Goal: Information Seeking & Learning: Learn about a topic

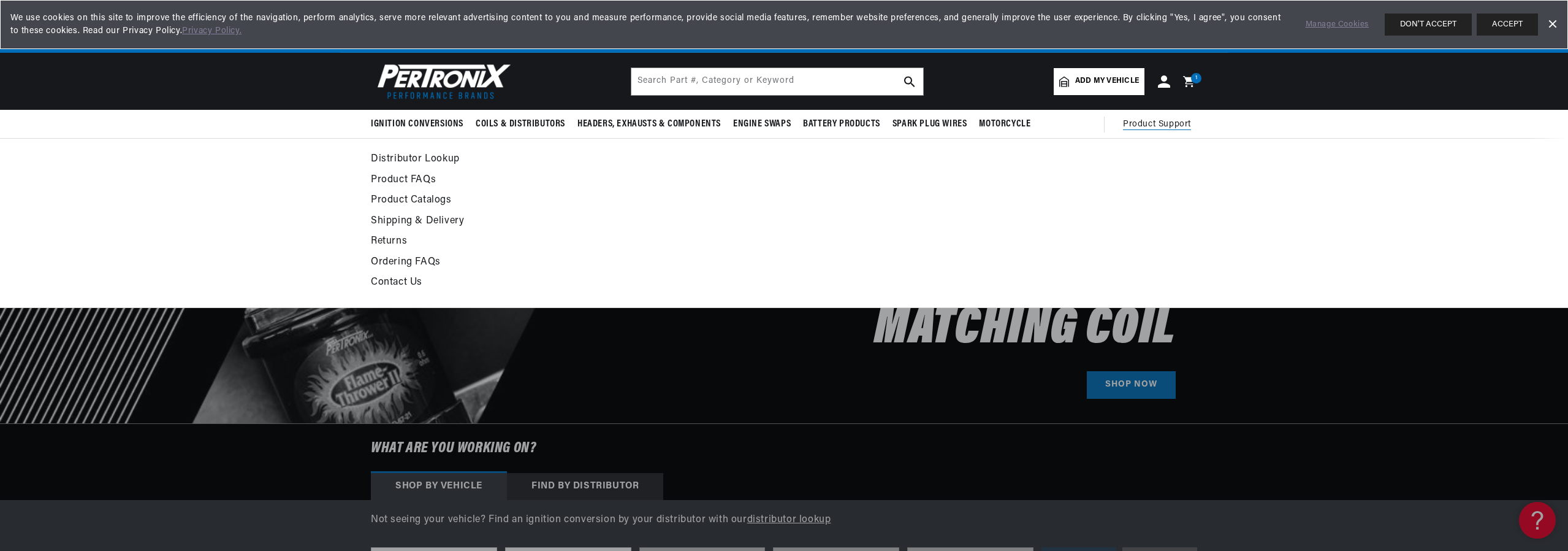
click at [414, 176] on link "Product FAQs" at bounding box center [672, 180] width 603 height 17
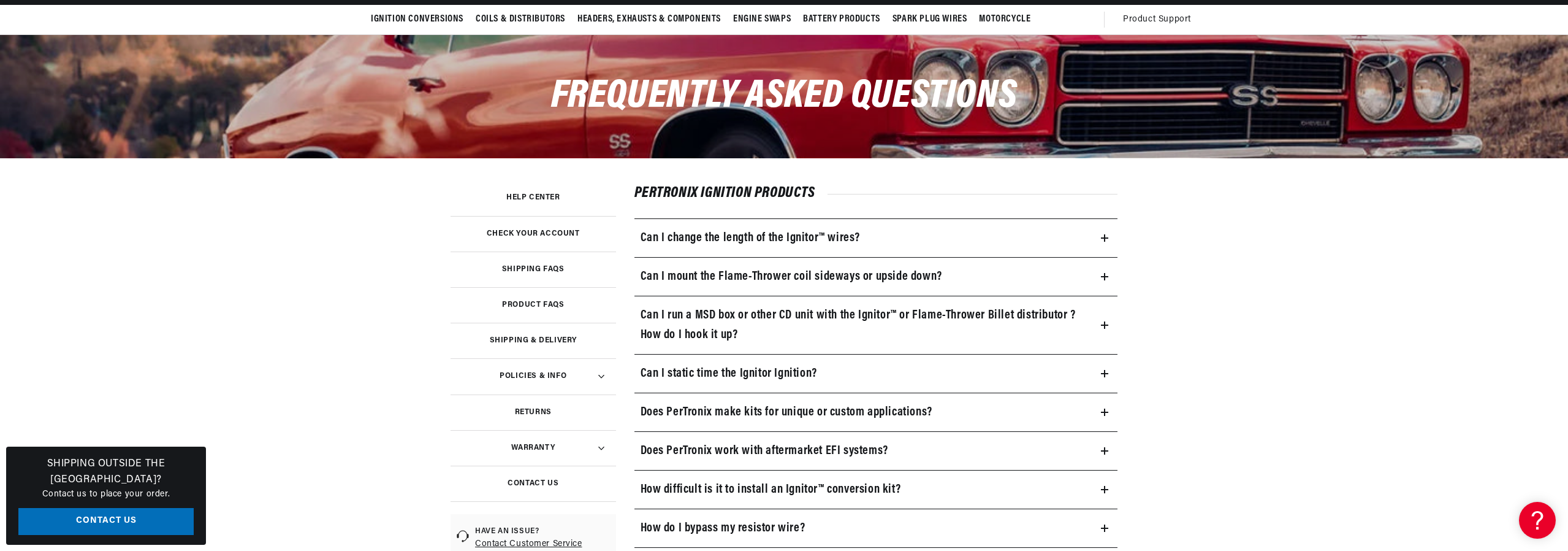
scroll to position [122, 0]
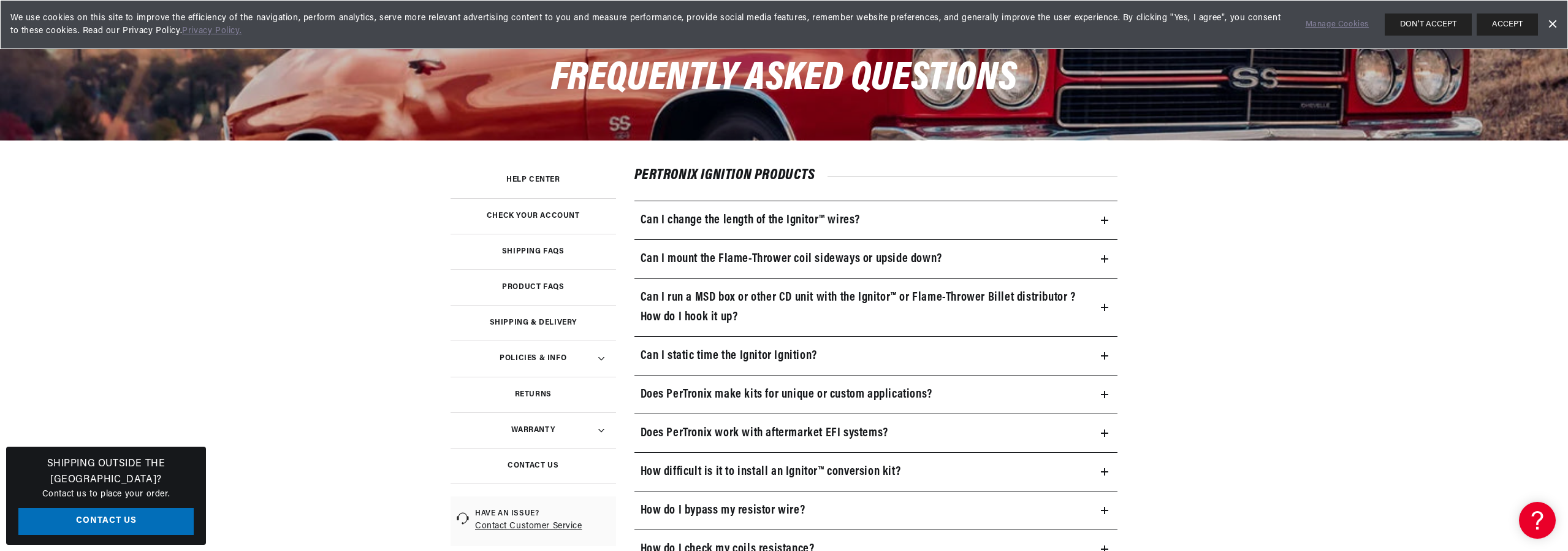
click at [1100, 255] on icon at bounding box center [1104, 259] width 8 height 8
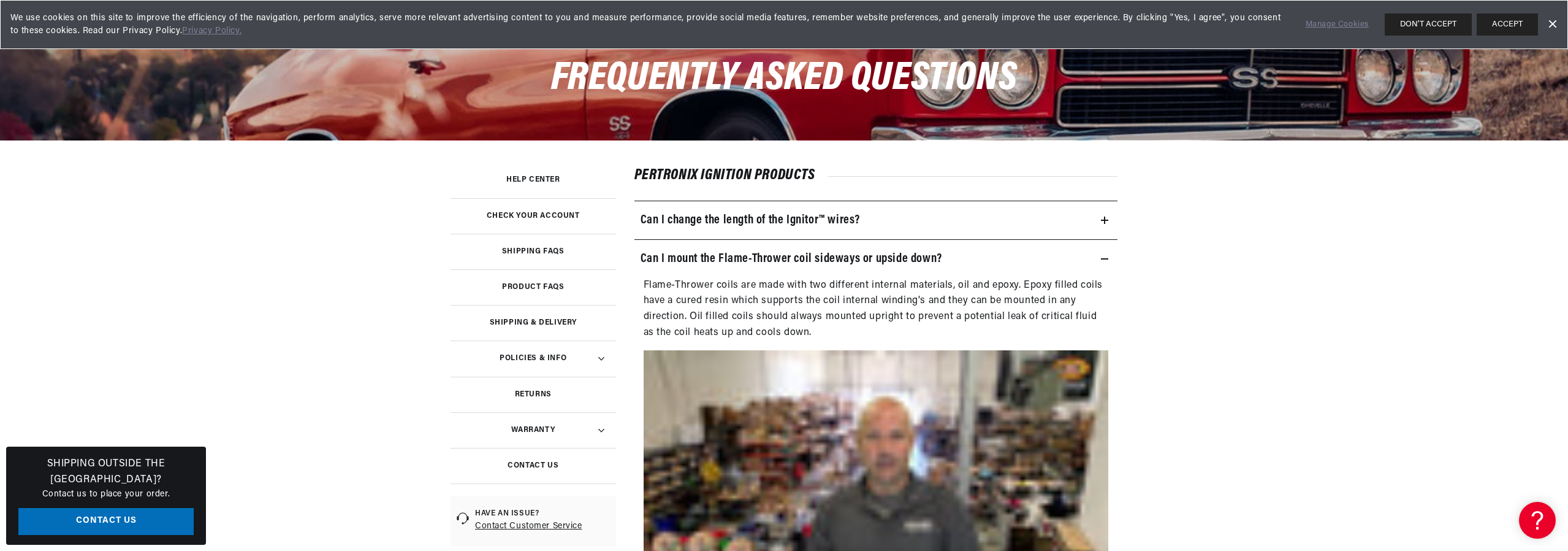
scroll to position [0, 765]
drag, startPoint x: 739, startPoint y: 298, endPoint x: 920, endPoint y: 302, distance: 181.0
click at [920, 302] on p "Flame-Thrower coils are made with two different internal materials, oil and epo…" at bounding box center [876, 308] width 465 height 63
click at [925, 317] on p "Flame-Thrower coils are made with two different internal materials, oil and epo…" at bounding box center [876, 308] width 465 height 63
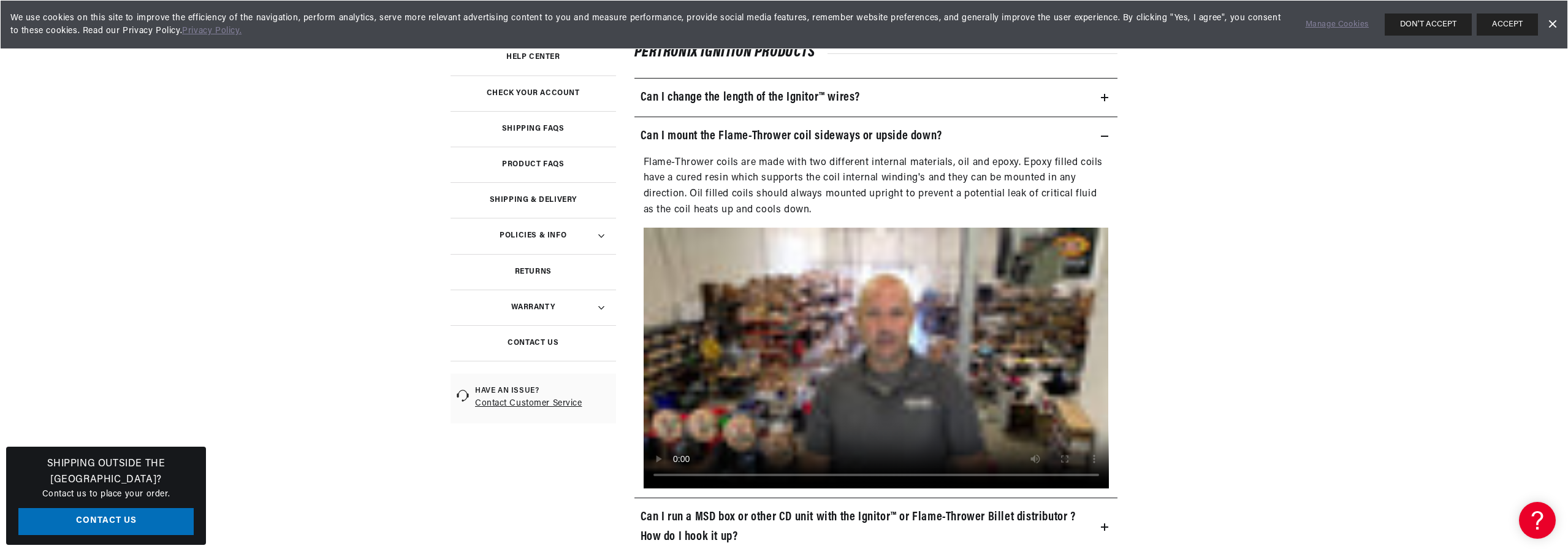
scroll to position [0, 0]
